Goal: Task Accomplishment & Management: Manage account settings

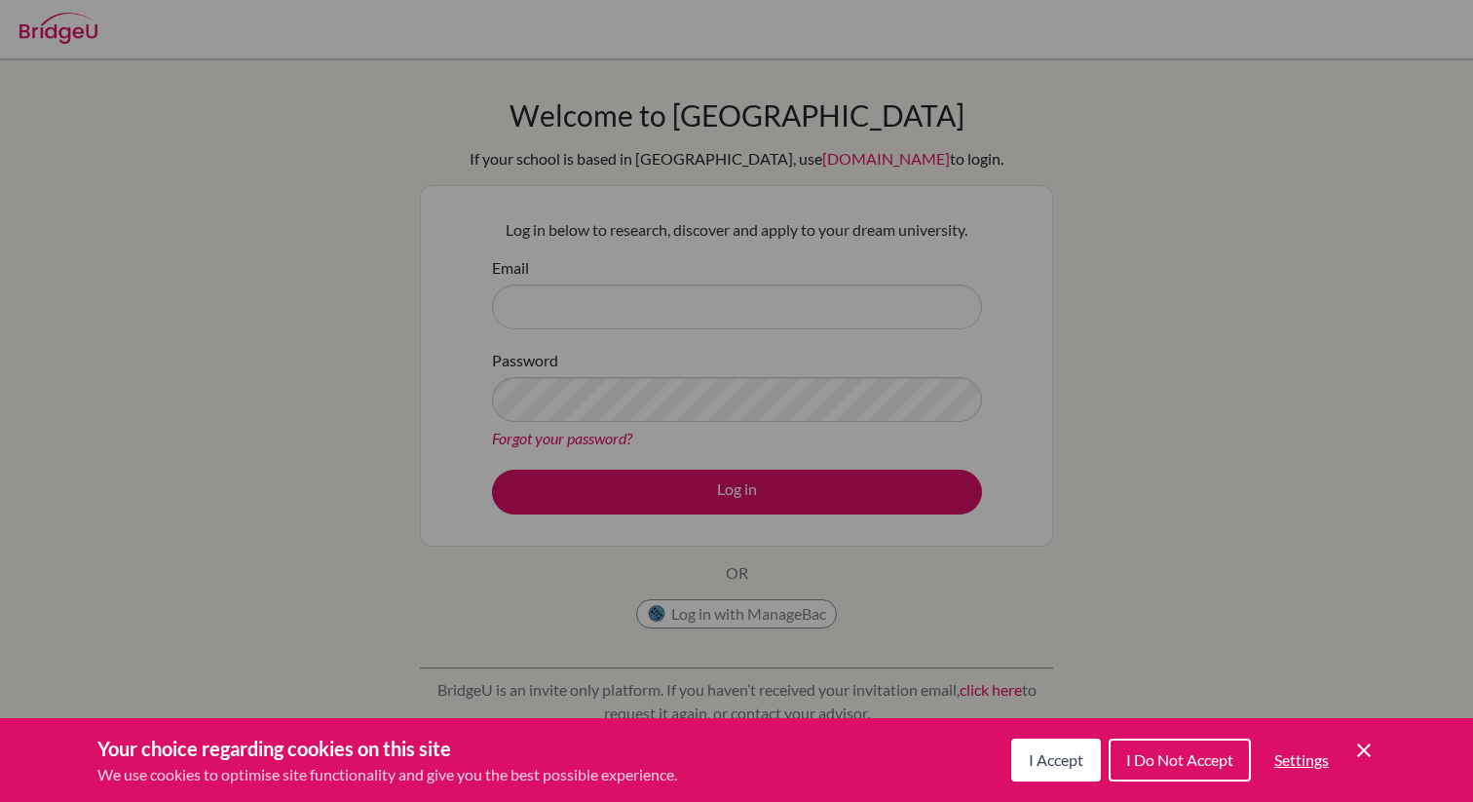
click at [1038, 770] on button "I Accept" at bounding box center [1056, 759] width 90 height 43
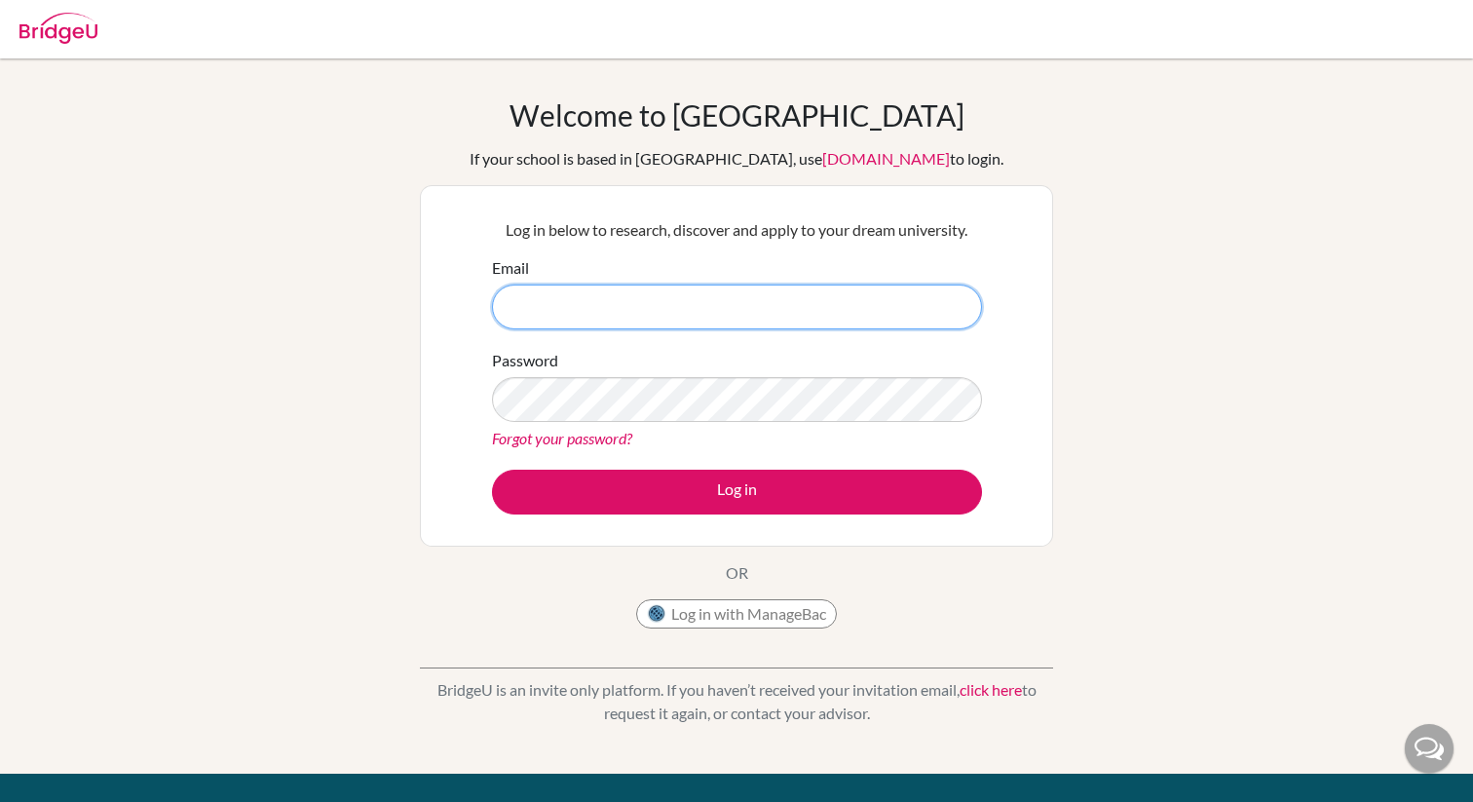
click at [499, 304] on input "Email" at bounding box center [737, 306] width 490 height 45
type input "[PERSON_NAME][EMAIL_ADDRESS][PERSON_NAME][DOMAIN_NAME]"
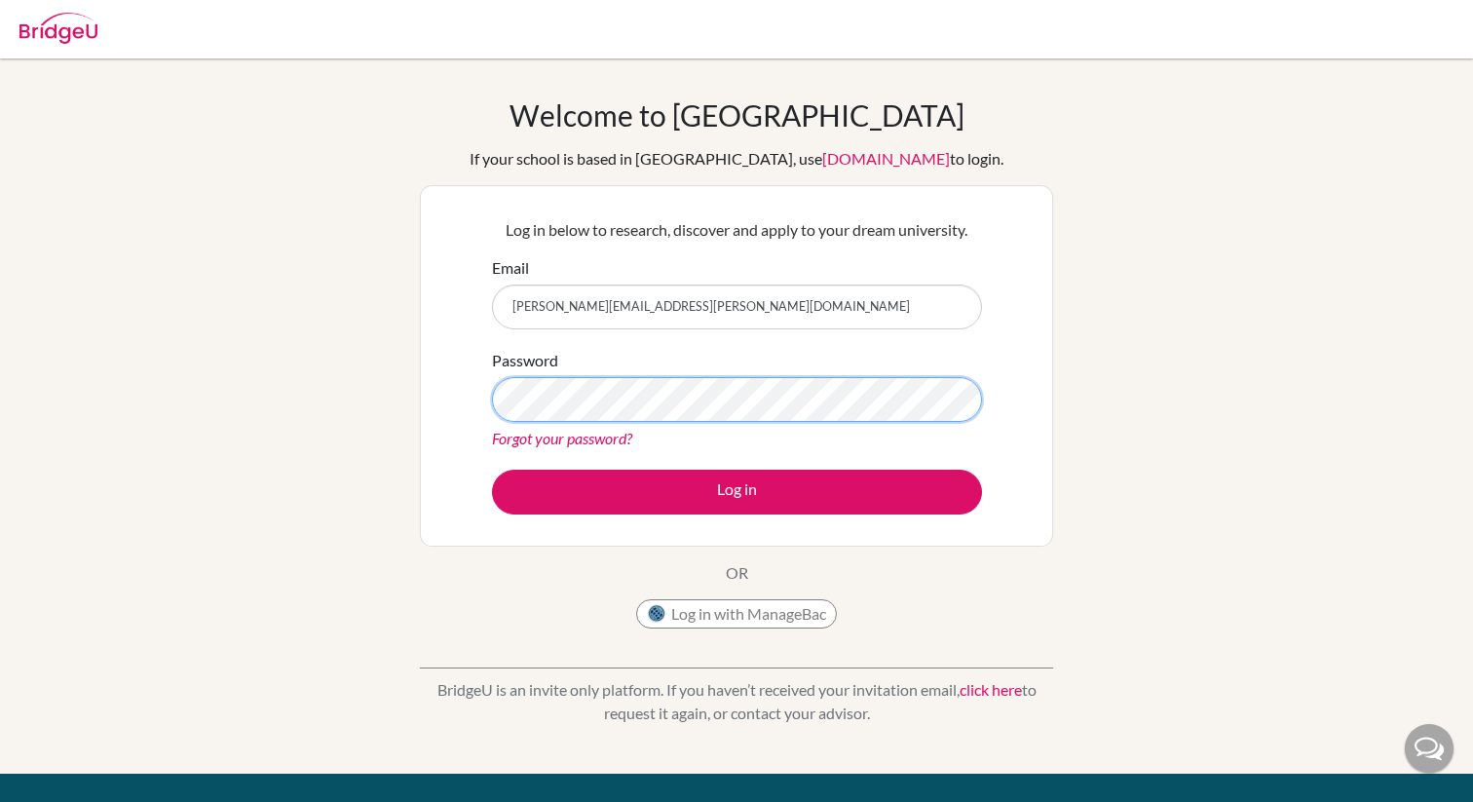
click at [492, 470] on button "Log in" at bounding box center [737, 492] width 490 height 45
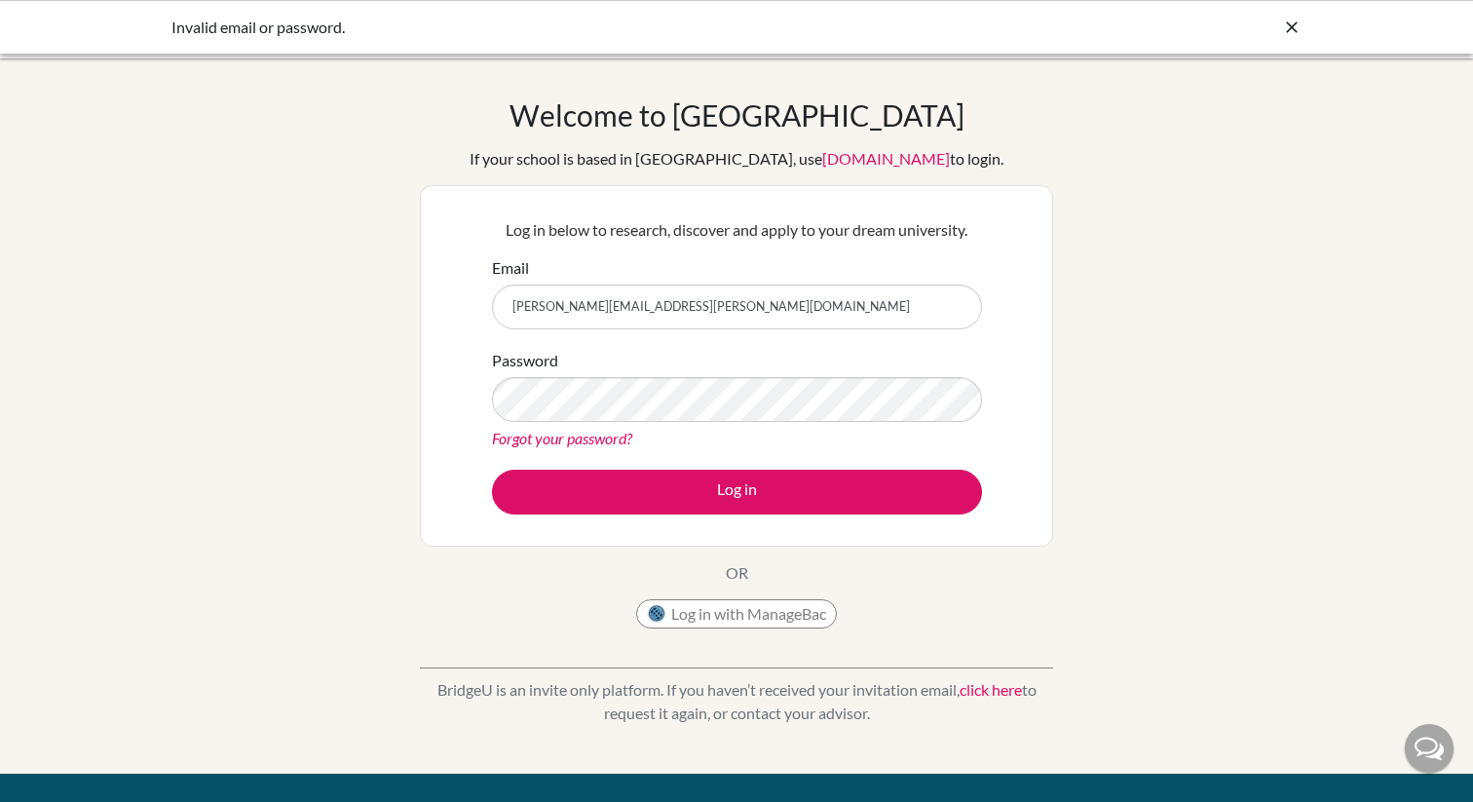
click at [519, 445] on link "Forgot your password?" at bounding box center [562, 438] width 140 height 19
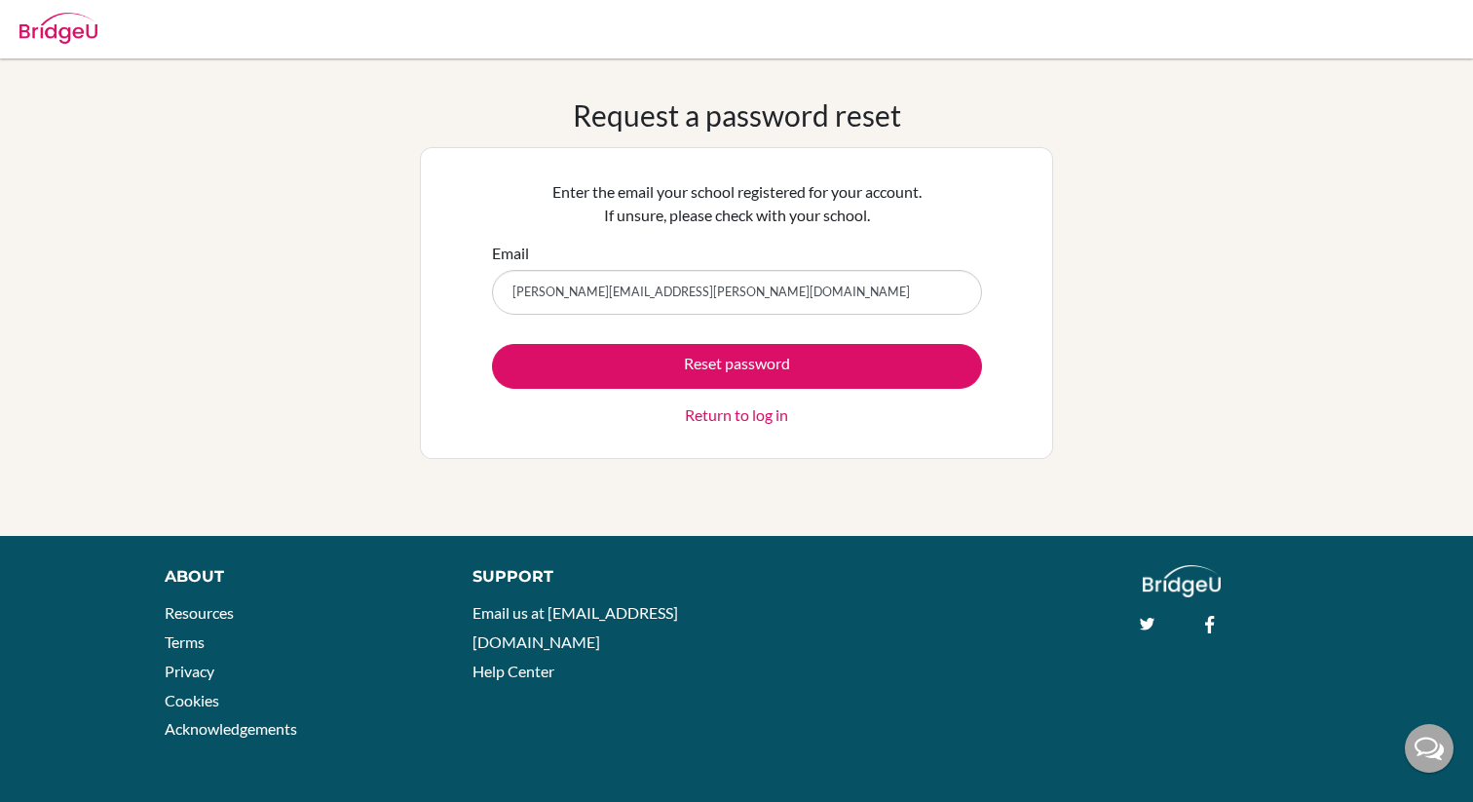
type input "[PERSON_NAME][EMAIL_ADDRESS][PERSON_NAME][DOMAIN_NAME]"
click at [492, 344] on button "Reset password" at bounding box center [737, 366] width 490 height 45
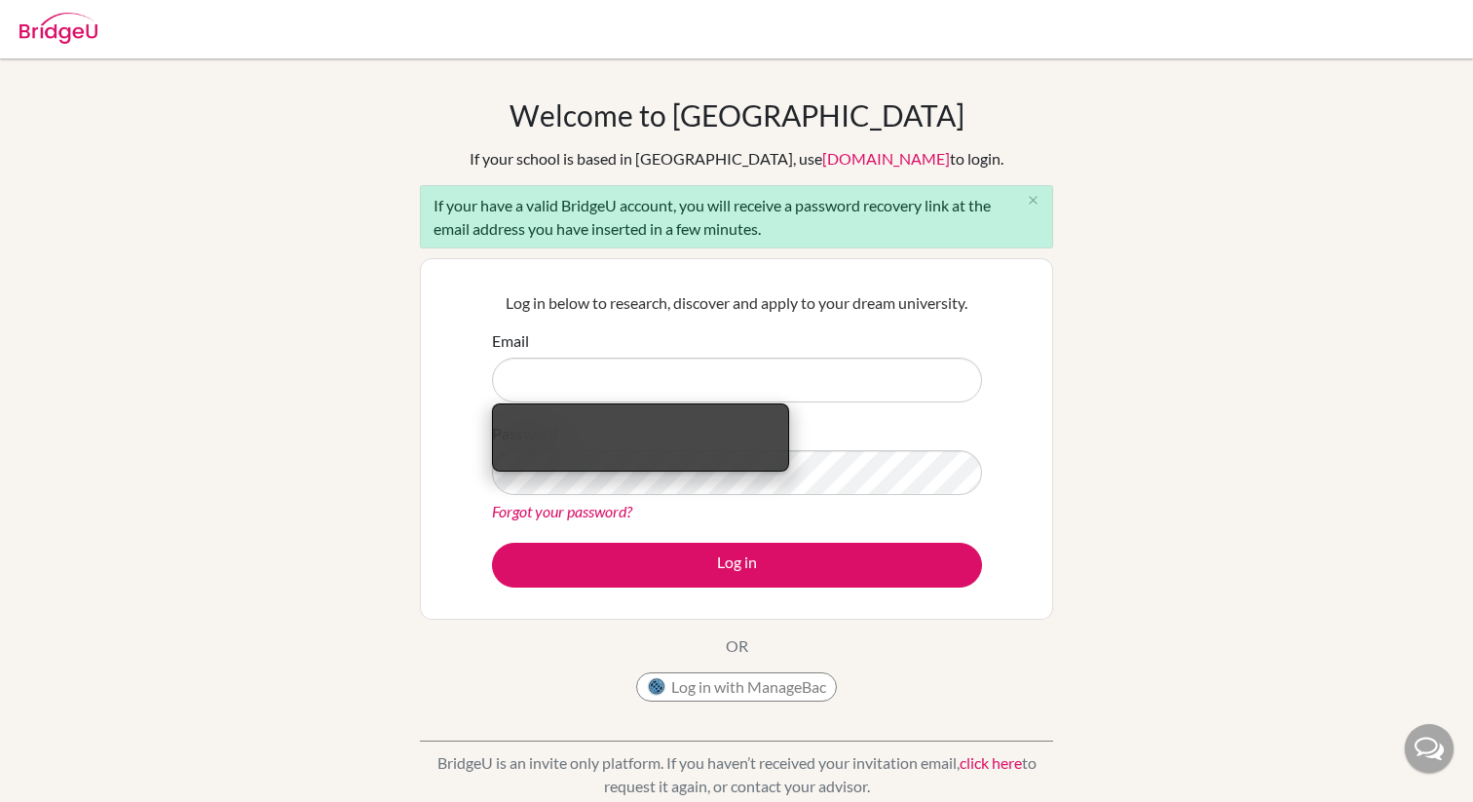
click at [288, 127] on div "Welcome to BridgeU If your school is based in China, use app.bridge-u.com.cn to…" at bounding box center [736, 452] width 1473 height 710
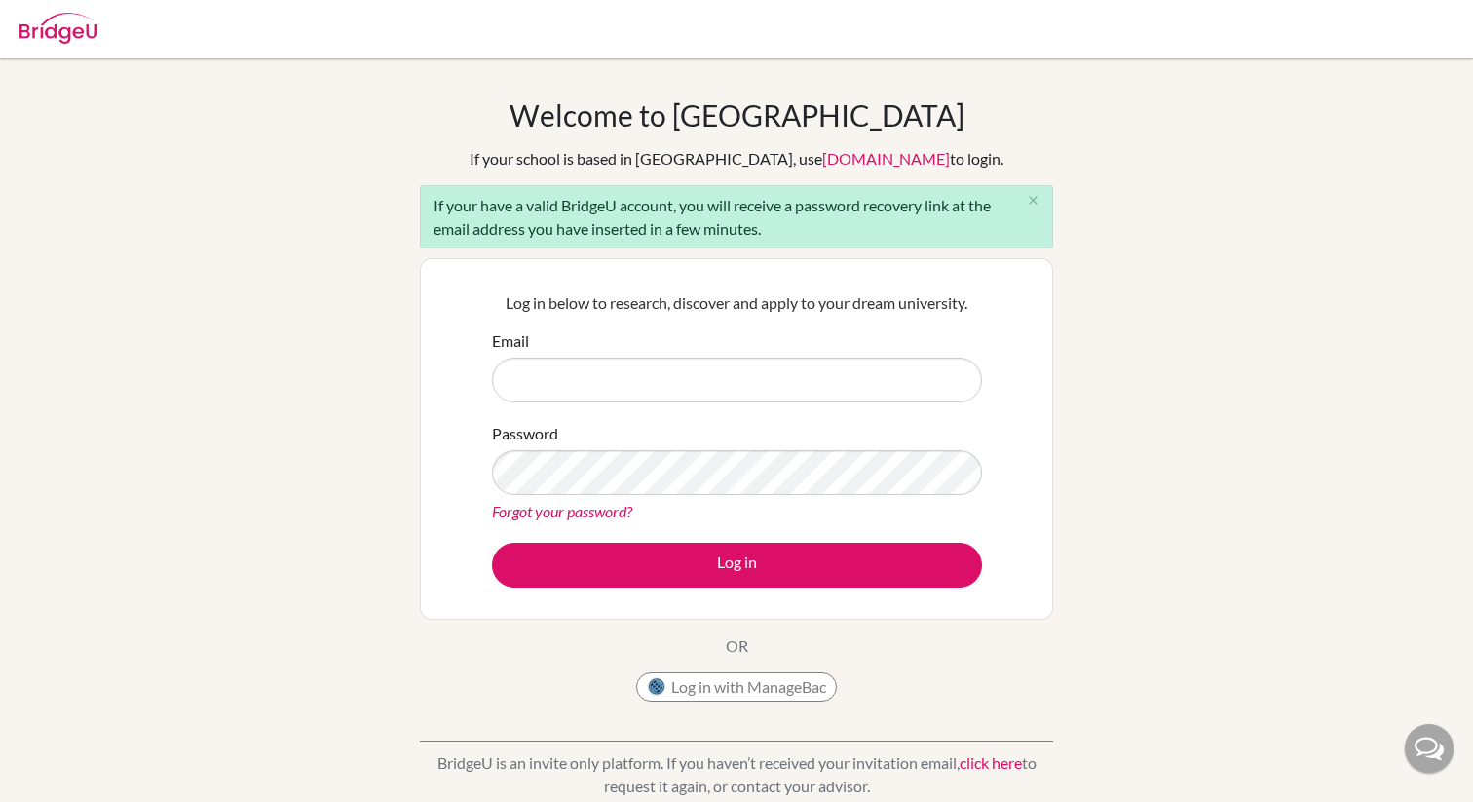
click at [579, 408] on form "Email Password Forgot your password? Log in" at bounding box center [737, 458] width 490 height 258
click at [1113, 105] on div "Welcome to BridgeU If your school is based in China, use app.bridge-u.com.cn to…" at bounding box center [736, 452] width 1473 height 710
click at [513, 519] on link "Forgot your password?" at bounding box center [562, 511] width 140 height 19
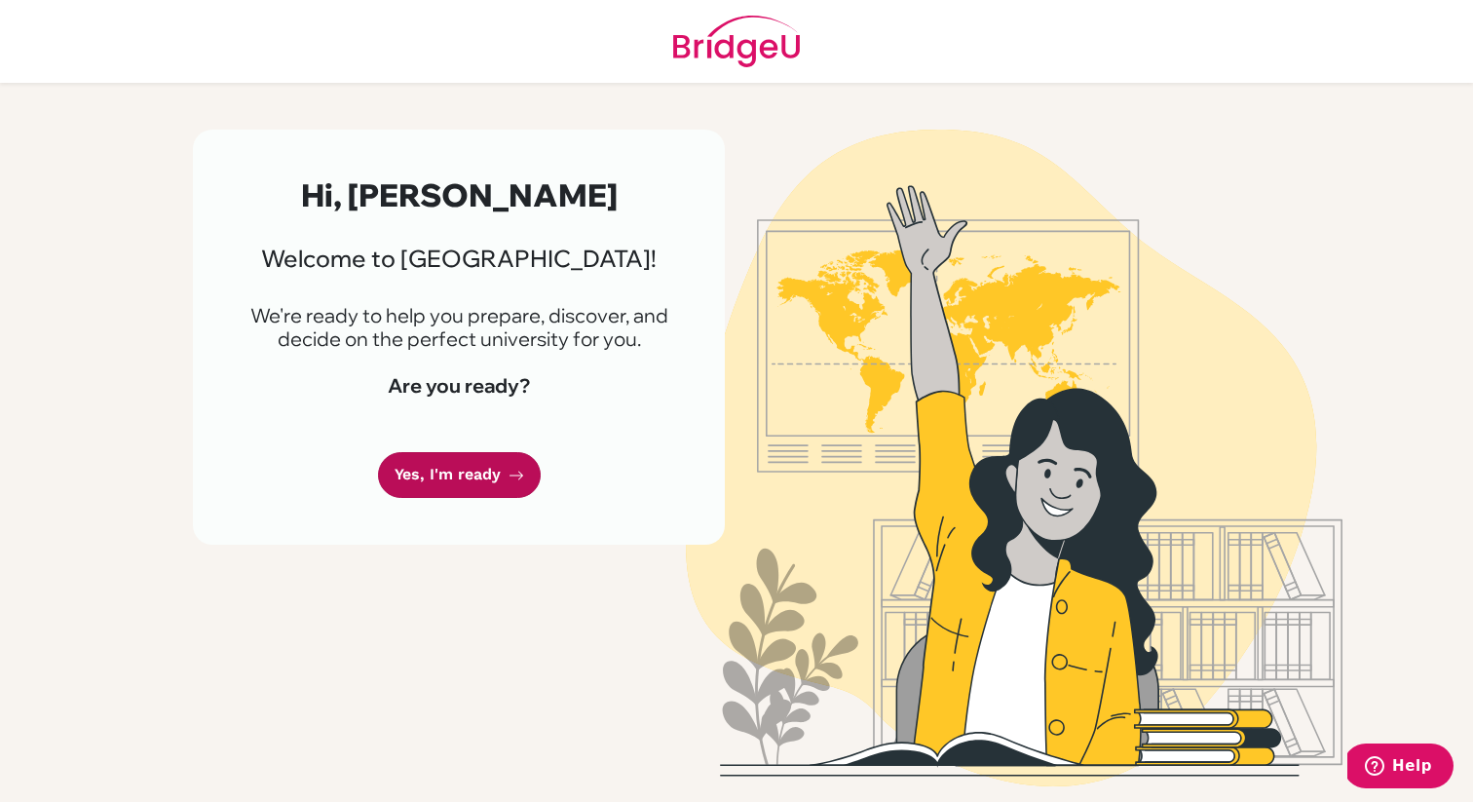
click at [477, 482] on link "Yes, I'm ready" at bounding box center [459, 475] width 163 height 46
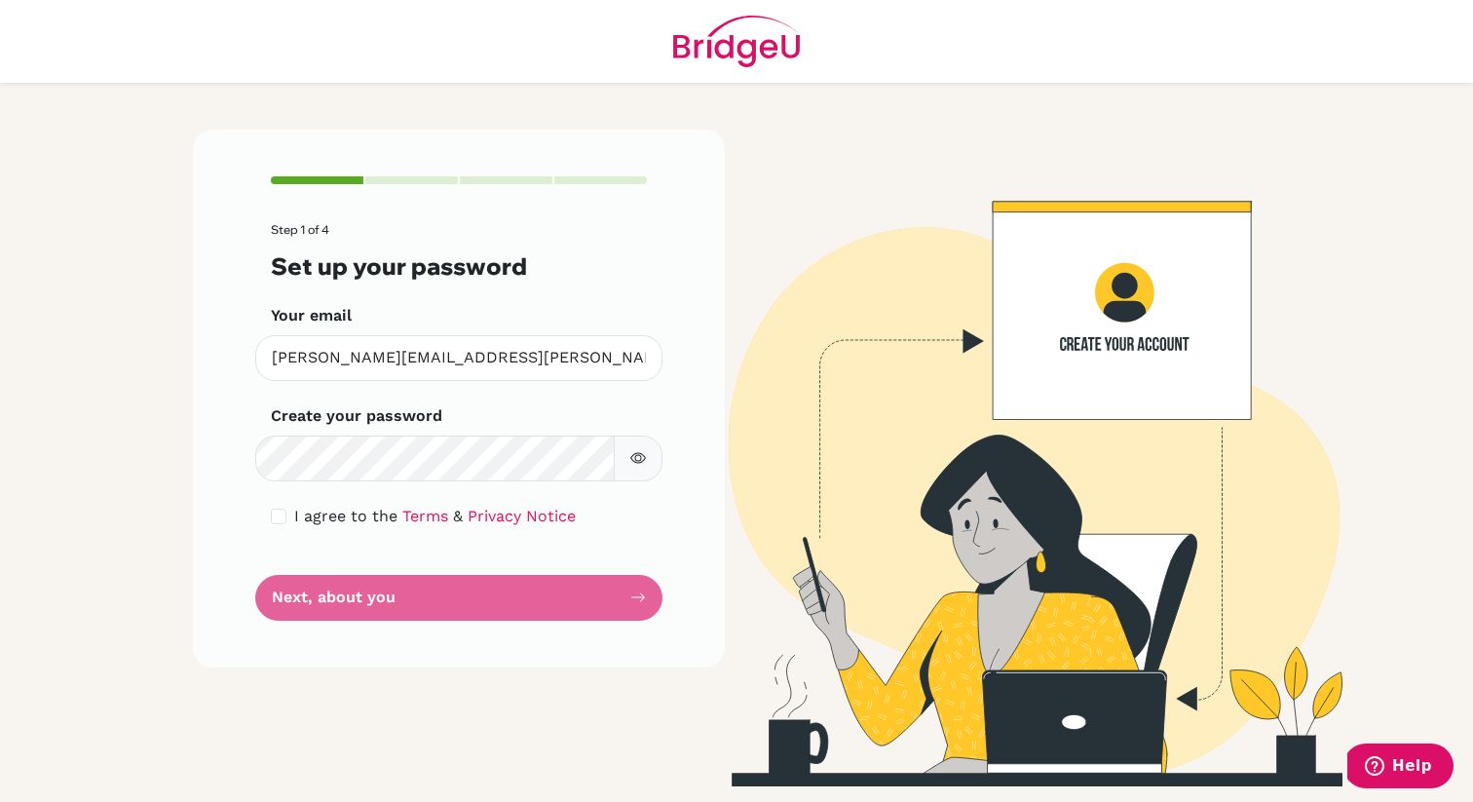
click at [256, 546] on div "Step 1 of 4 Set up your password Your email [PERSON_NAME][EMAIL_ADDRESS][PERSON…" at bounding box center [459, 399] width 532 height 538
click at [288, 516] on div "I agree to the Terms & Privacy Notice" at bounding box center [459, 516] width 376 height 23
click at [269, 516] on div "Step 1 of 4 Set up your password Your email [PERSON_NAME][EMAIL_ADDRESS][PERSON…" at bounding box center [459, 399] width 532 height 538
click at [272, 516] on input "checkbox" at bounding box center [279, 516] width 16 height 16
checkbox input "true"
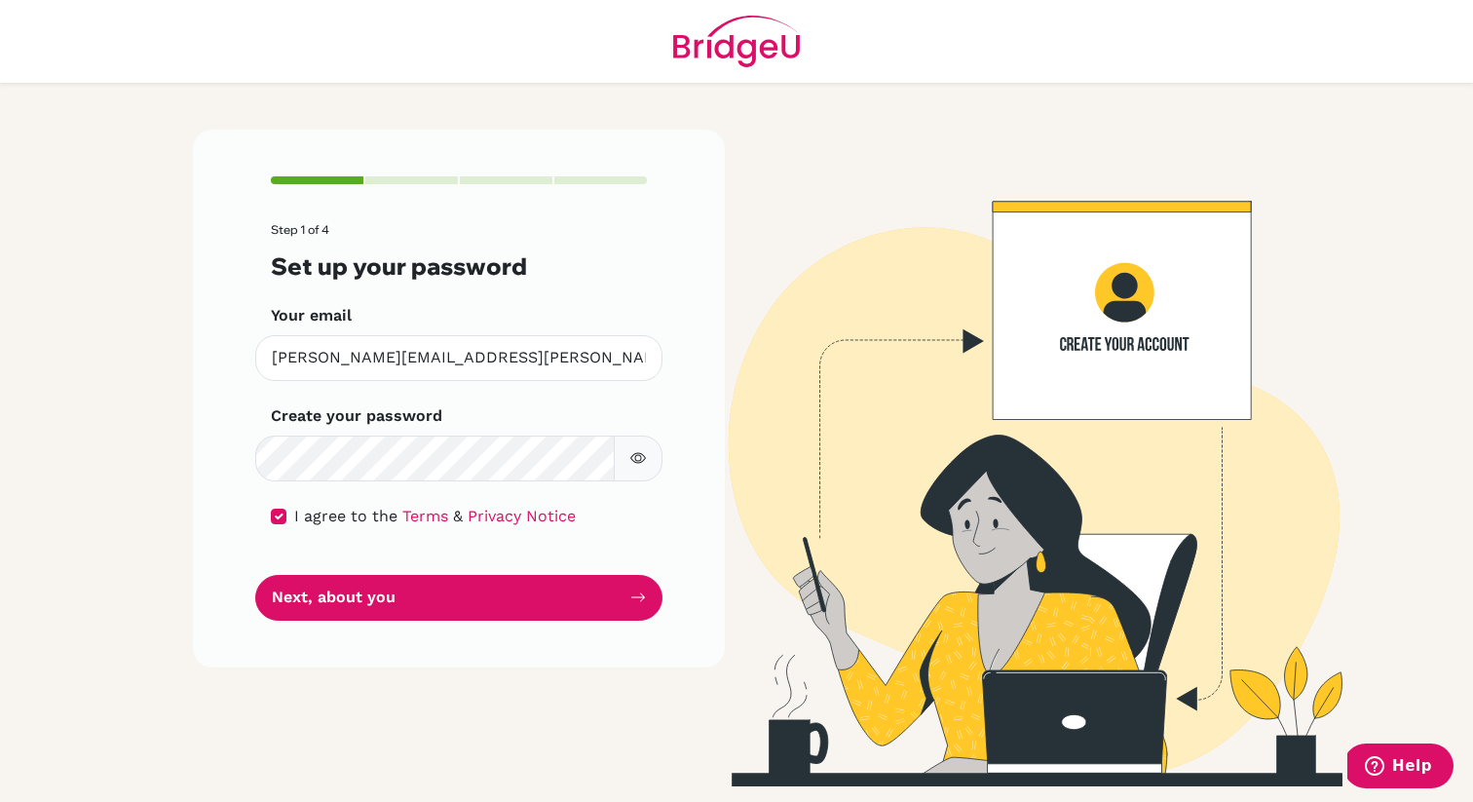
click at [662, 458] on div "Step 1 of 4 Set up your password Your email [PERSON_NAME][EMAIL_ADDRESS][PERSON…" at bounding box center [459, 399] width 532 height 538
click at [652, 458] on button "button" at bounding box center [638, 458] width 49 height 46
click at [650, 459] on button "button" at bounding box center [638, 458] width 49 height 46
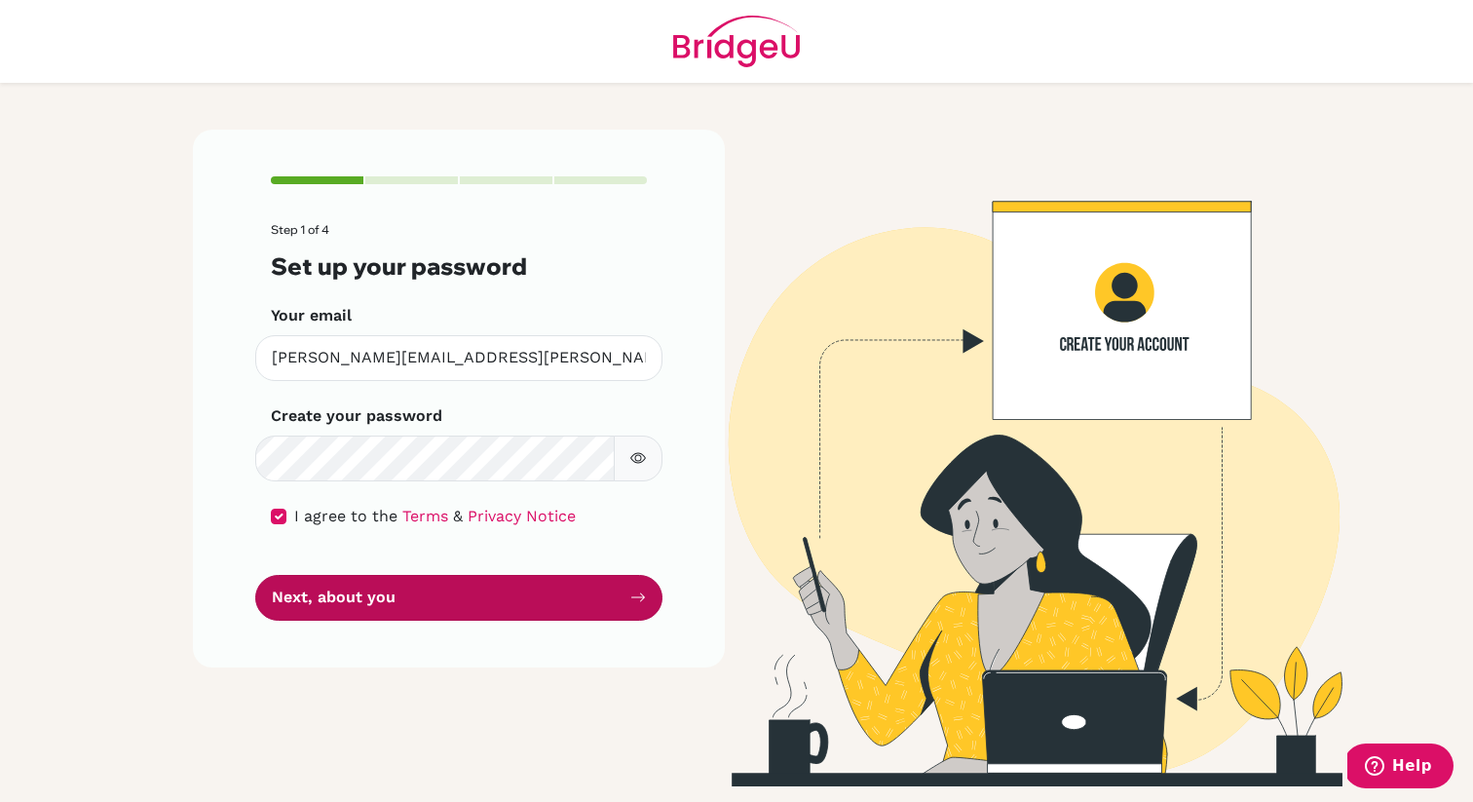
click at [533, 603] on button "Next, about you" at bounding box center [458, 598] width 407 height 46
